Goal: Transaction & Acquisition: Purchase product/service

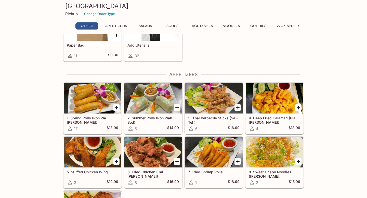
scroll to position [45, 0]
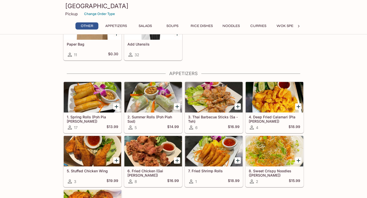
click at [116, 108] on icon "Add 1. Spring Rolls (Poh Pia Tod)" at bounding box center [117, 107] width 6 height 6
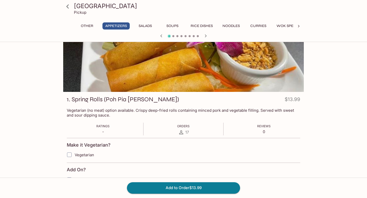
scroll to position [21, 0]
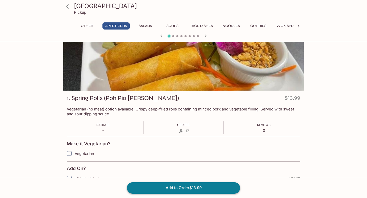
click at [153, 189] on button "Add to Order $13.99" at bounding box center [183, 188] width 113 height 11
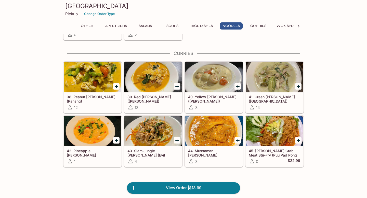
scroll to position [809, 0]
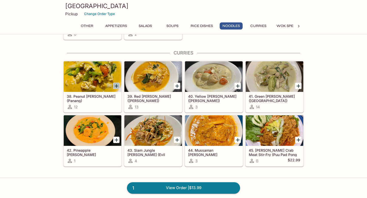
click at [116, 85] on icon "Add 38. Peanut Curry (Panang)" at bounding box center [117, 86] width 6 height 6
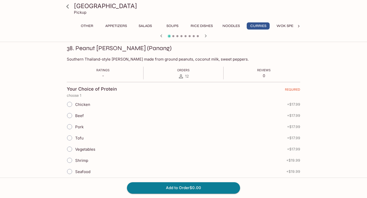
scroll to position [76, 0]
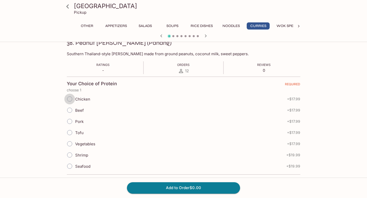
click at [71, 99] on input "Chicken" at bounding box center [69, 99] width 11 height 11
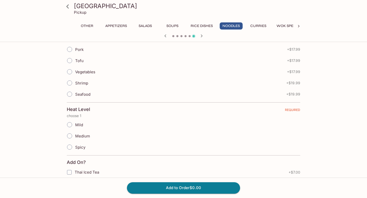
scroll to position [149, 0]
click at [72, 136] on input "Medium" at bounding box center [69, 136] width 11 height 11
radio input "true"
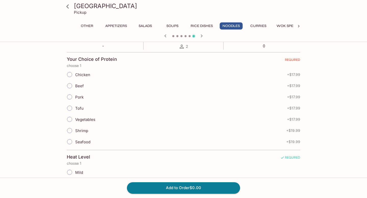
scroll to position [98, 0]
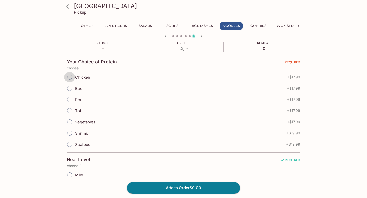
click at [69, 77] on input "Chicken" at bounding box center [69, 77] width 11 height 11
radio input "true"
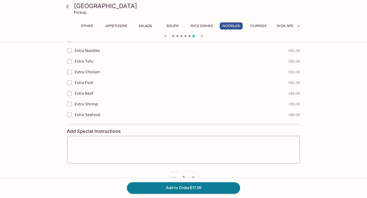
scroll to position [394, 0]
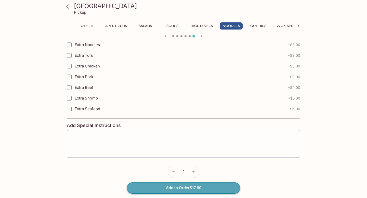
click at [144, 190] on button "Add to Order $17.99" at bounding box center [183, 188] width 113 height 11
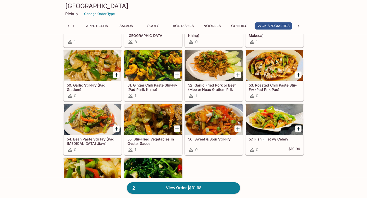
scroll to position [997, 0]
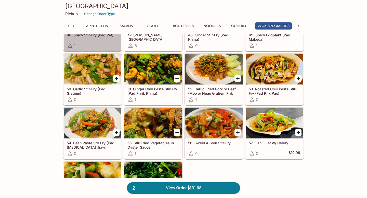
click at [98, 43] on div "1" at bounding box center [93, 46] width 52 height 6
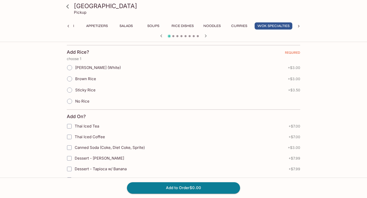
scroll to position [260, 0]
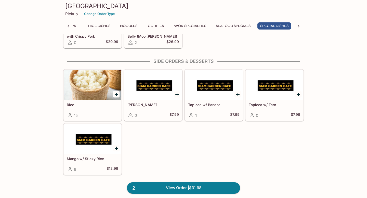
scroll to position [1473, 0]
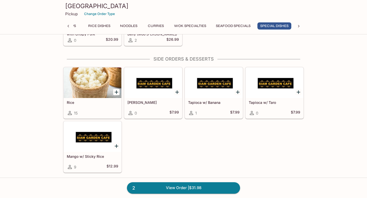
click at [116, 90] on icon "Add Rice" at bounding box center [117, 92] width 6 height 6
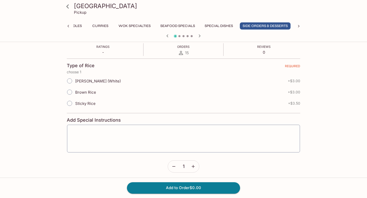
click at [71, 92] on input "Brown Rice" at bounding box center [69, 92] width 11 height 11
radio input "true"
click at [154, 191] on button "Add to Order $3.00" at bounding box center [183, 188] width 113 height 11
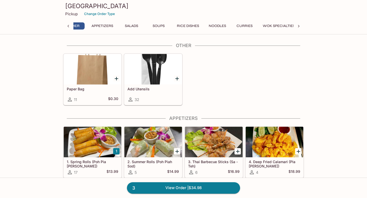
scroll to position [0, 2]
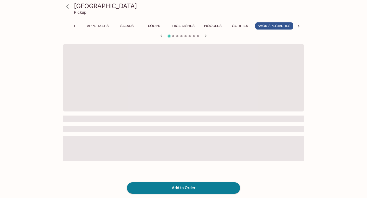
scroll to position [0, 19]
